Goal: Check status: Check status

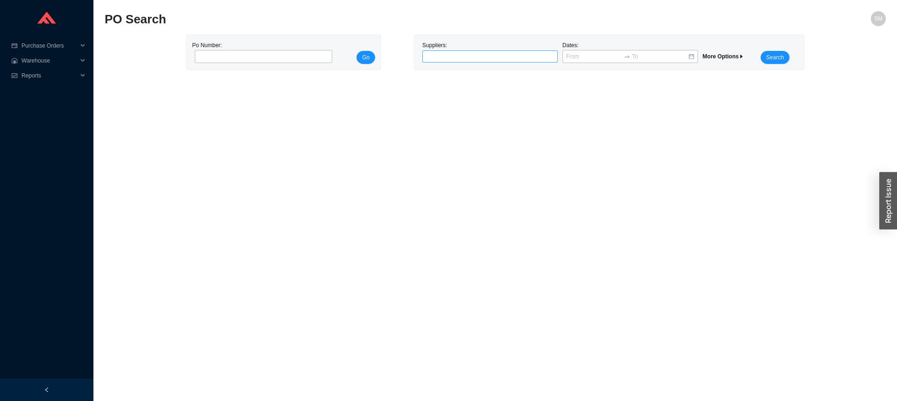
click at [482, 52] on div at bounding box center [486, 56] width 124 height 9
type input "[GEOGRAPHIC_DATA]"
click at [480, 77] on div "NEWPORT BRASS" at bounding box center [490, 73] width 128 height 8
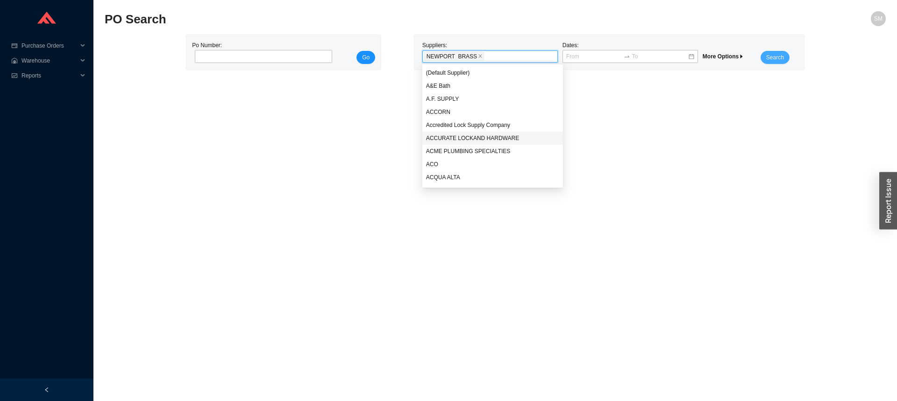
click at [784, 53] on button "Search" at bounding box center [775, 57] width 29 height 13
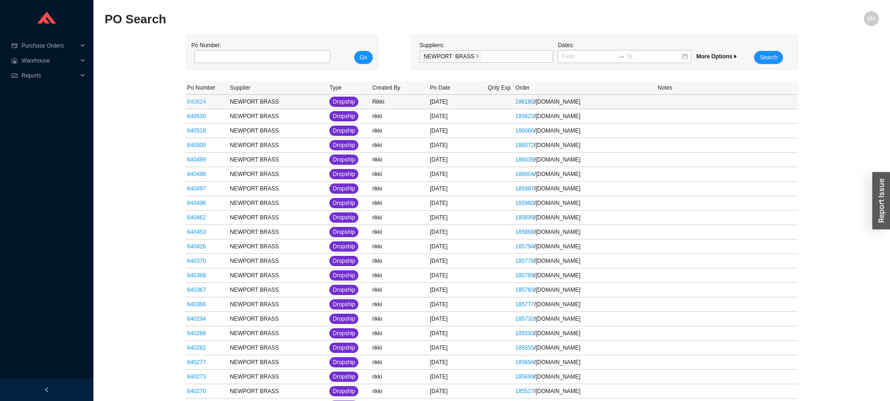
click at [192, 104] on link "640624" at bounding box center [196, 102] width 19 height 7
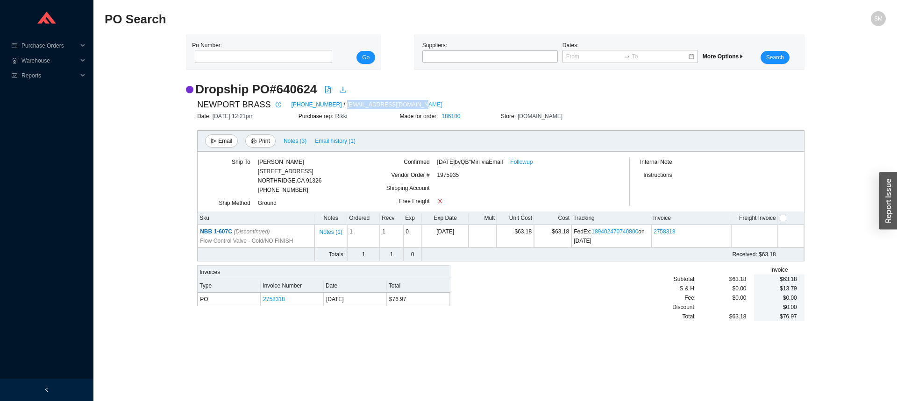
drag, startPoint x: 397, startPoint y: 103, endPoint x: 328, endPoint y: 105, distance: 69.2
click at [327, 105] on div "NEWPORT BRASS [PHONE_NUMBER] / [EMAIL_ADDRESS][DOMAIN_NAME]" at bounding box center [500, 105] width 607 height 14
copy link "[EMAIL_ADDRESS][DOMAIN_NAME]"
